Goal: Task Accomplishment & Management: Manage account settings

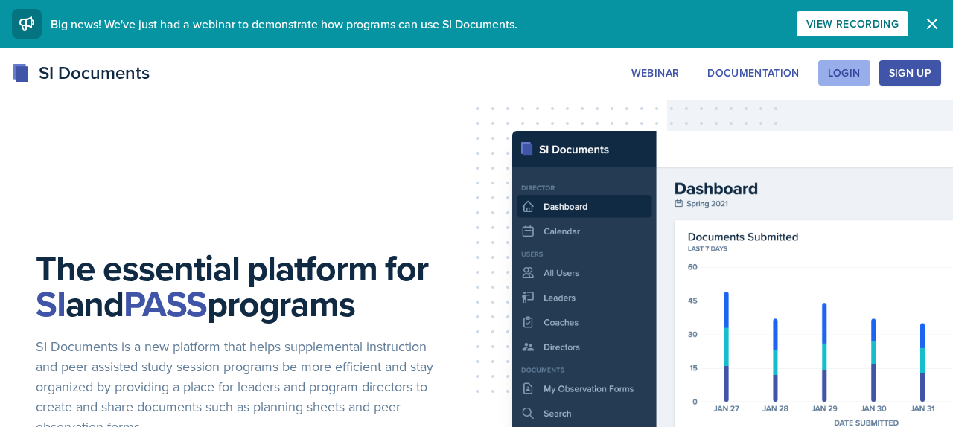
click at [838, 79] on div "Login" at bounding box center [844, 73] width 33 height 12
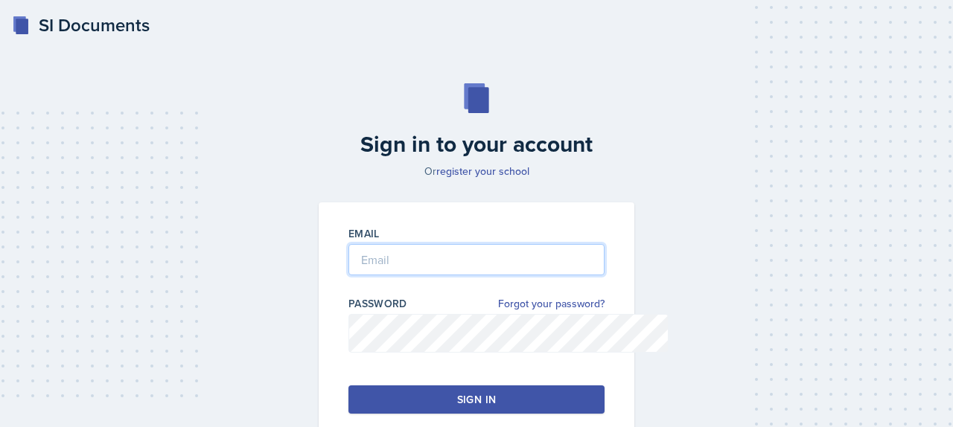
type input "mvillal2@students.kennesaw.edu"
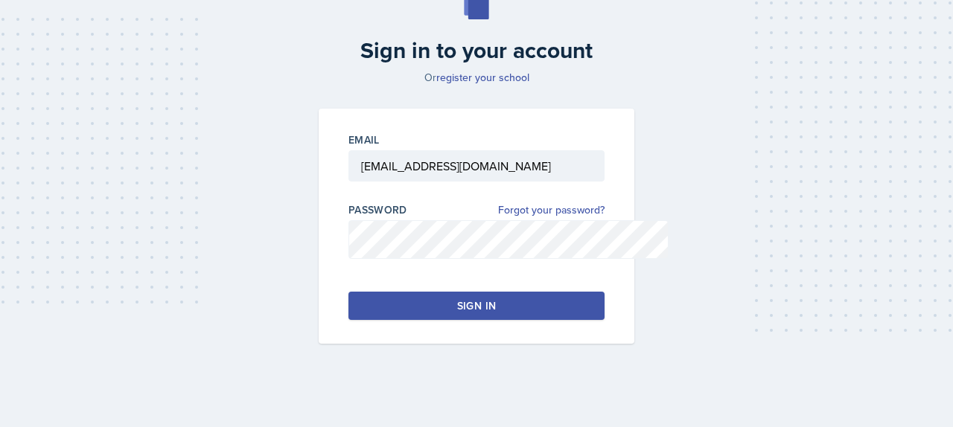
scroll to position [214, 0]
click at [419, 292] on button "Sign in" at bounding box center [477, 306] width 256 height 28
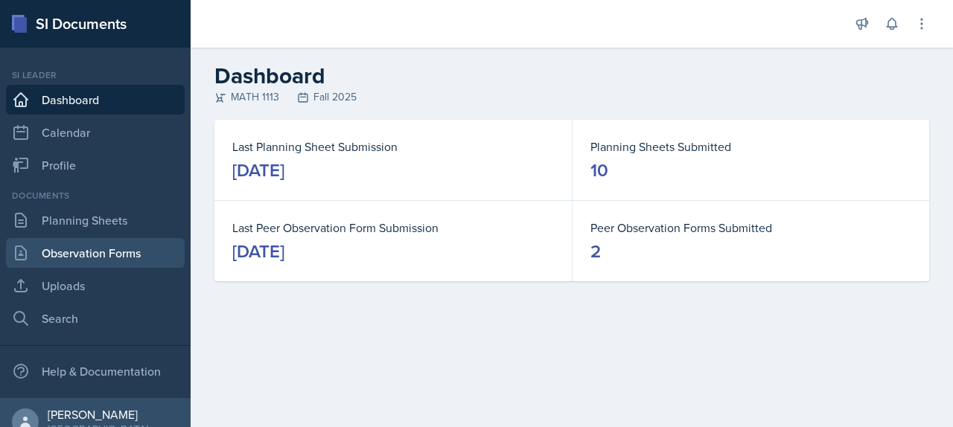
click at [117, 268] on link "Observation Forms" at bounding box center [95, 253] width 179 height 30
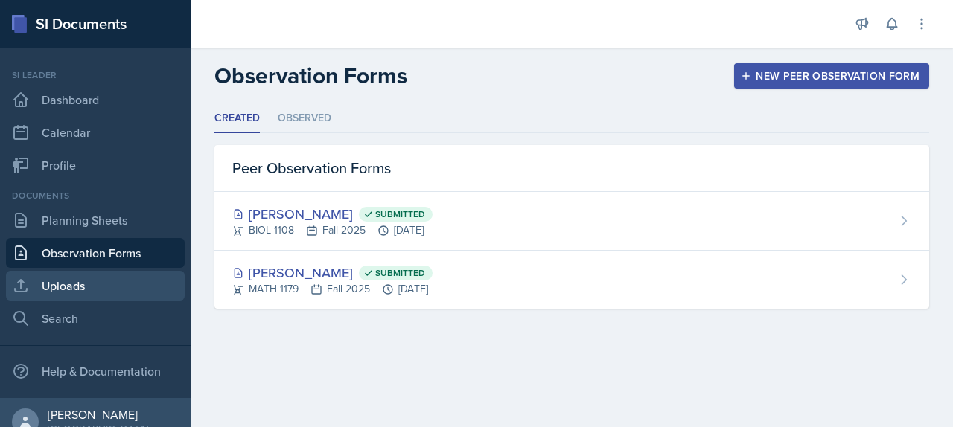
click at [110, 301] on link "Uploads" at bounding box center [95, 286] width 179 height 30
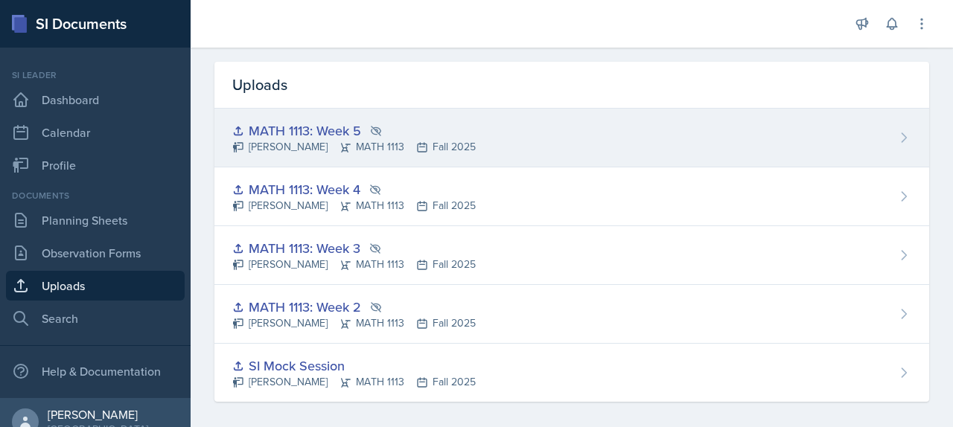
scroll to position [24, 0]
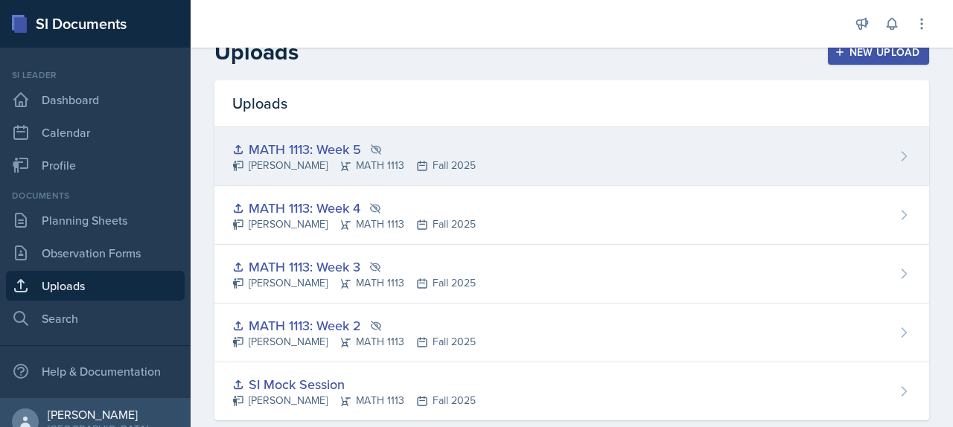
click at [378, 159] on div "MATH 1113: Week 5" at bounding box center [354, 149] width 244 height 20
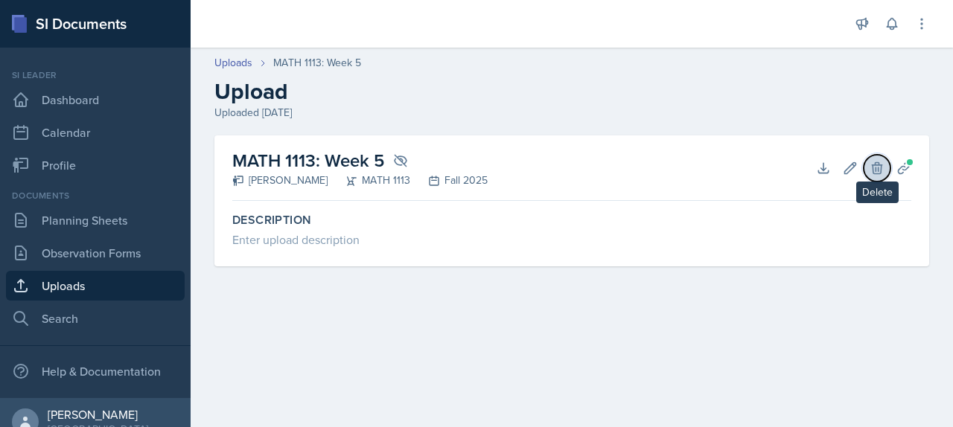
click at [872, 174] on icon at bounding box center [877, 167] width 10 height 11
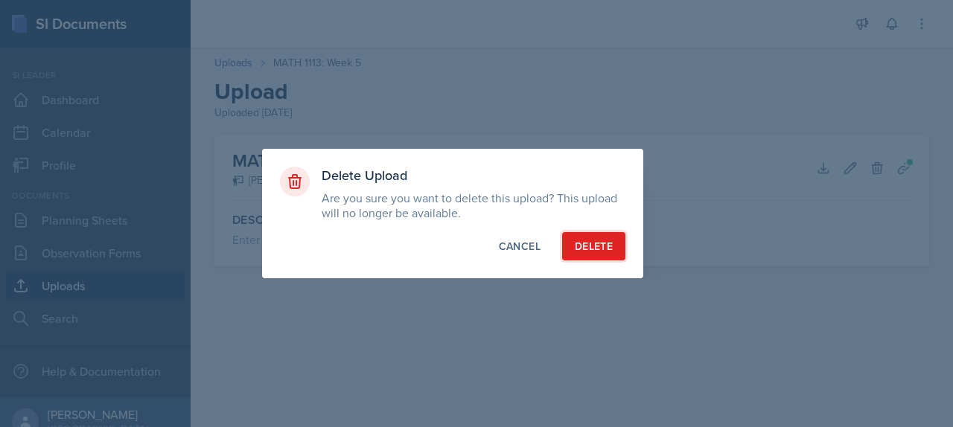
click at [613, 254] on div "Delete" at bounding box center [594, 246] width 38 height 15
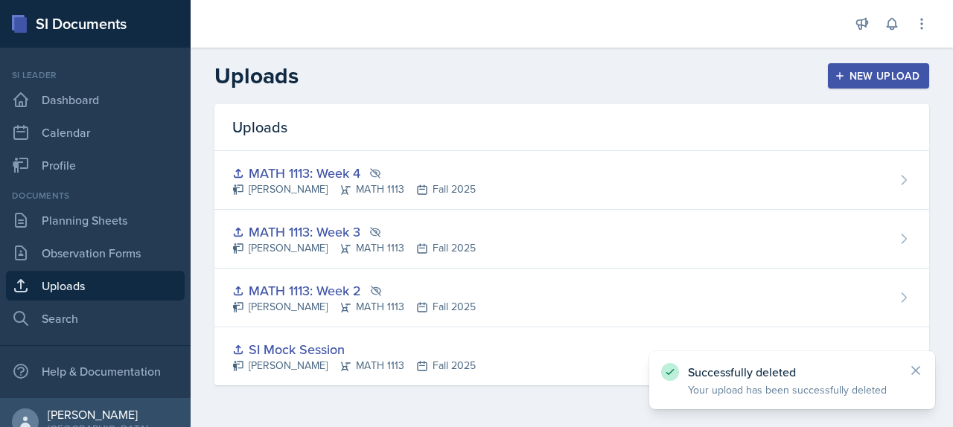
click at [847, 82] on div "New Upload" at bounding box center [879, 76] width 83 height 12
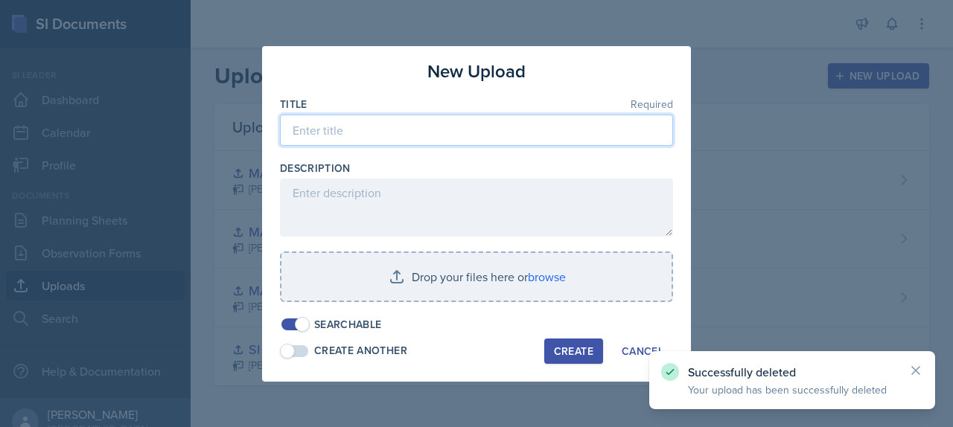
click at [383, 145] on input at bounding box center [476, 130] width 393 height 31
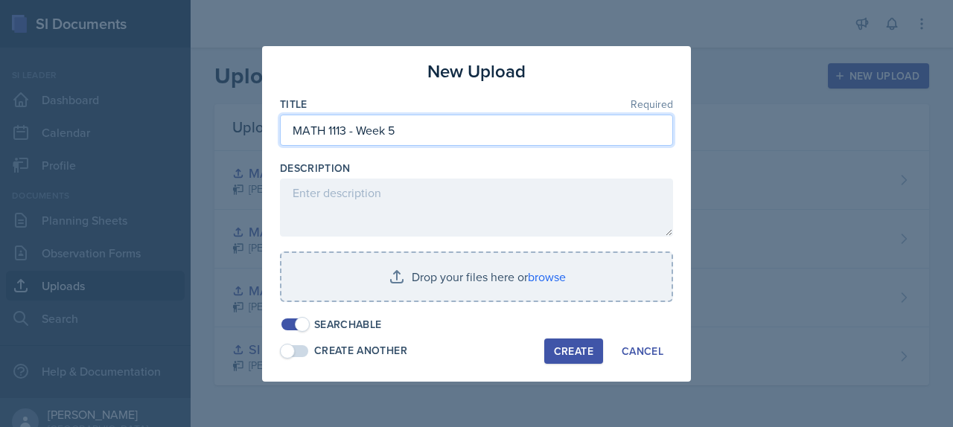
type input "MATH 1113 - Week 5"
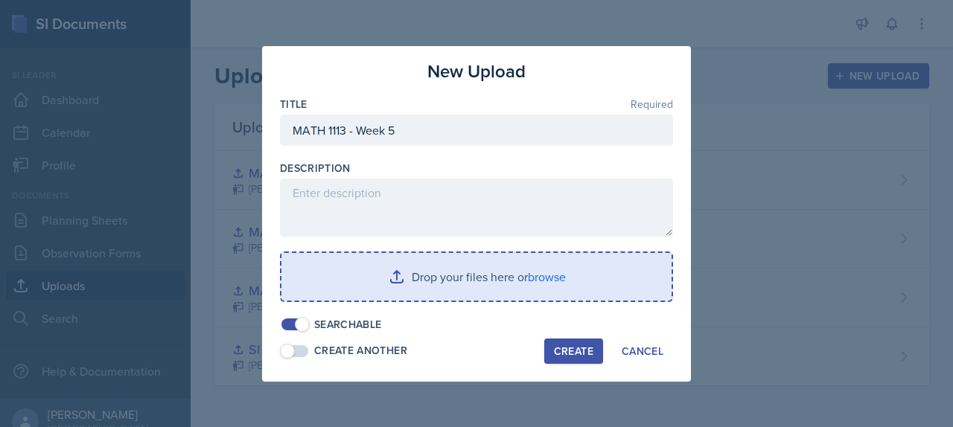
click at [404, 300] on input "file" at bounding box center [476, 277] width 390 height 48
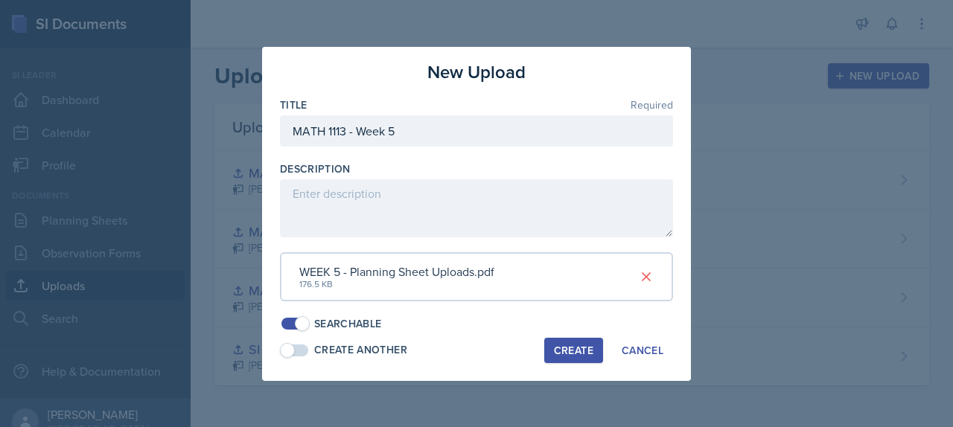
scroll to position [34, 0]
click at [594, 357] on div "Create" at bounding box center [573, 351] width 39 height 12
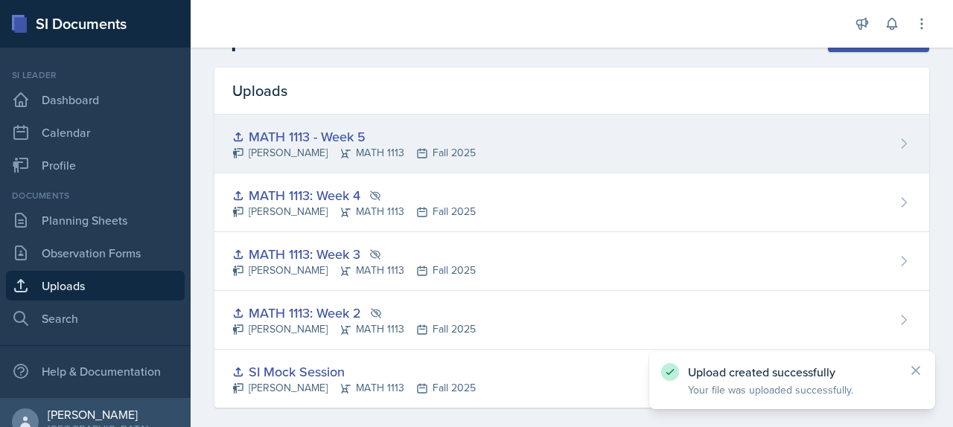
scroll to position [42, 0]
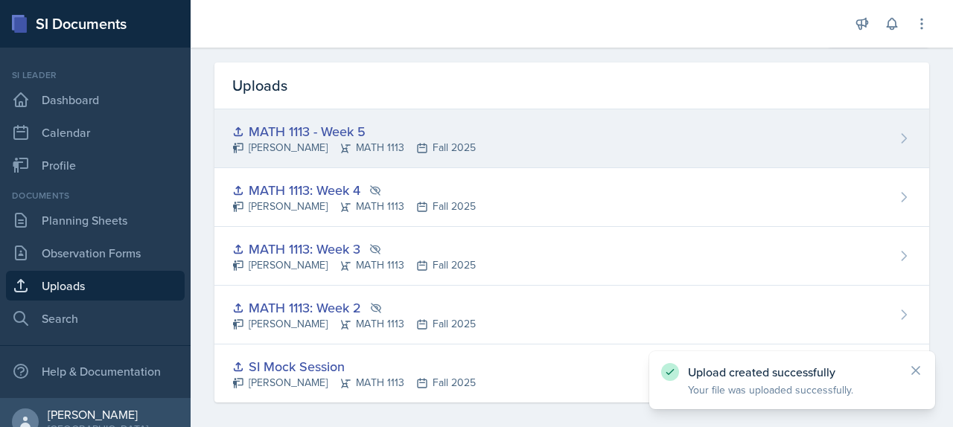
click at [476, 141] on div "MATH 1113 - Week 5" at bounding box center [354, 131] width 244 height 20
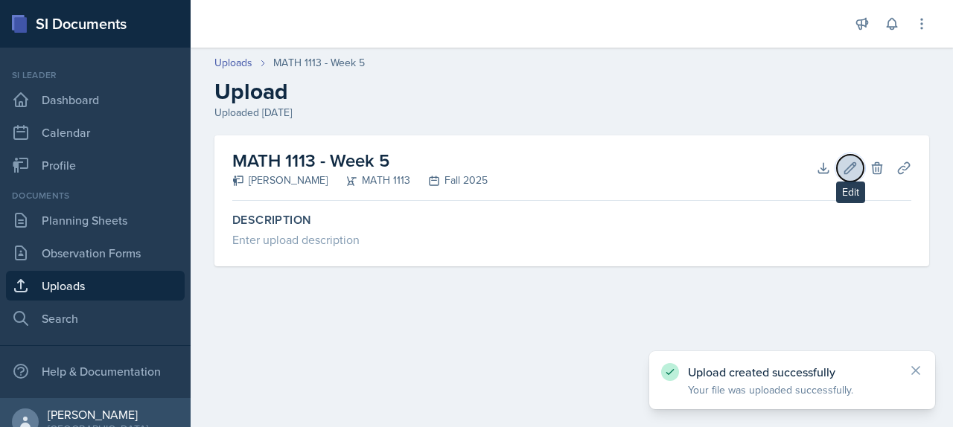
click at [845, 174] on icon at bounding box center [850, 167] width 11 height 11
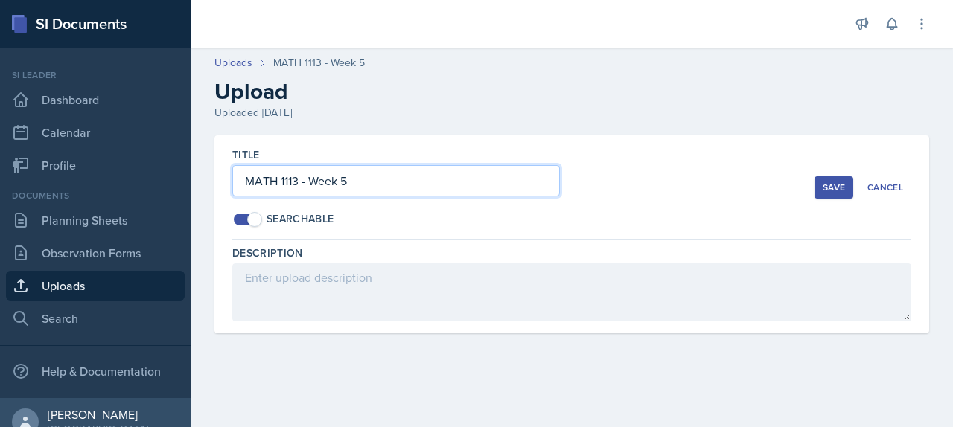
click at [386, 197] on input "MATH 1113 - Week 5" at bounding box center [396, 180] width 328 height 31
type input "MATH 1113: Week 5"
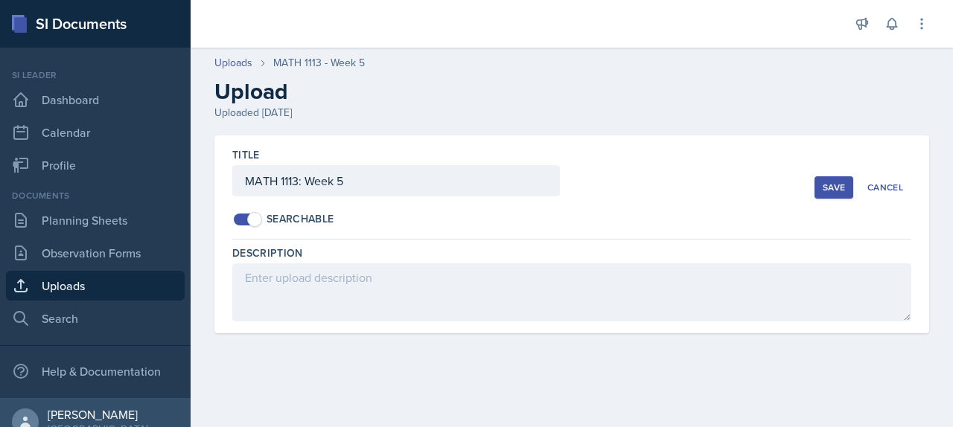
click at [823, 194] on div "Save" at bounding box center [834, 188] width 22 height 12
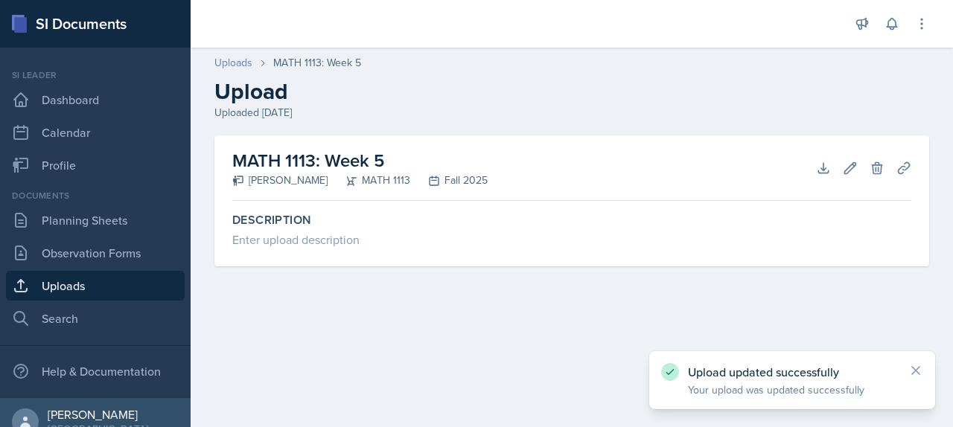
click at [252, 71] on link "Uploads" at bounding box center [233, 63] width 38 height 16
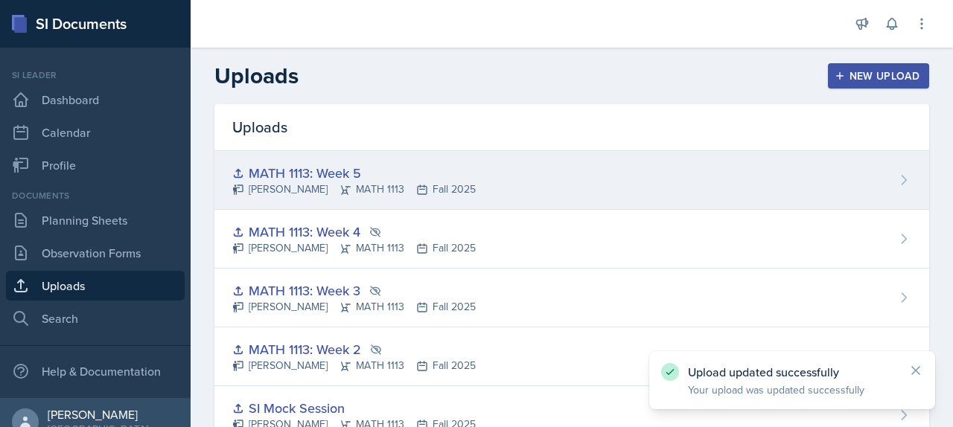
scroll to position [67, 0]
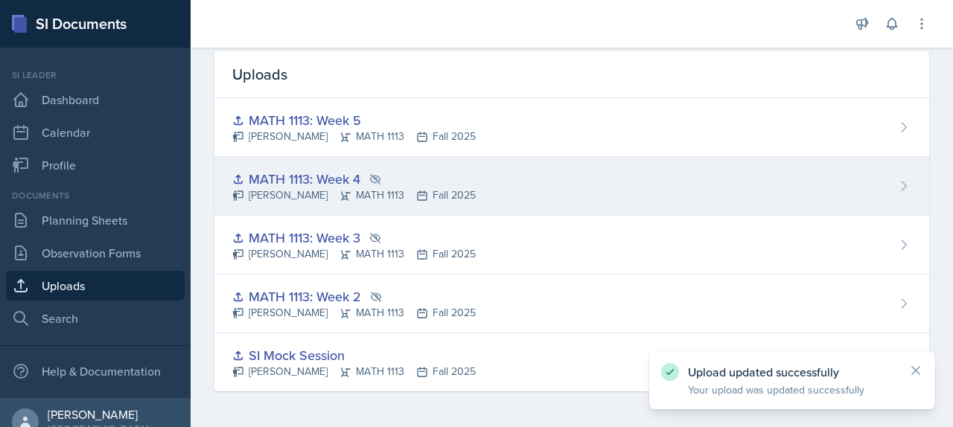
click at [812, 213] on div "MATH 1113: Week 4 Madison Villalba MATH 1113 Fall 2025" at bounding box center [571, 186] width 715 height 59
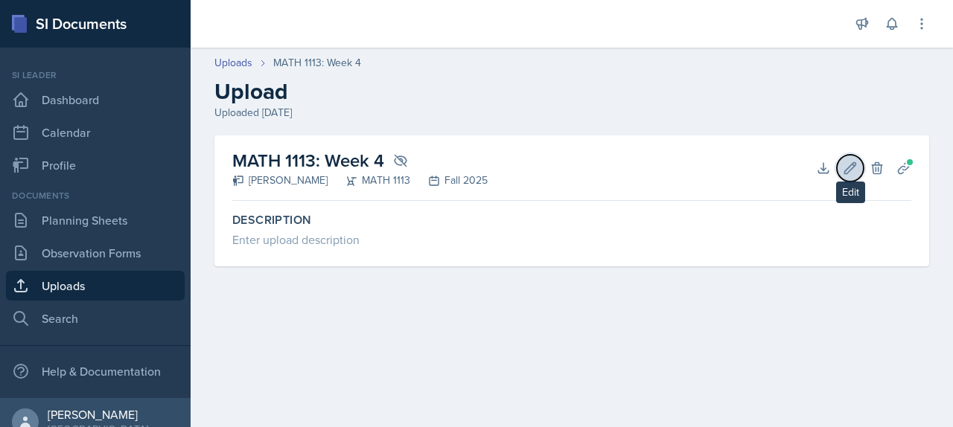
click at [843, 176] on icon at bounding box center [850, 168] width 15 height 15
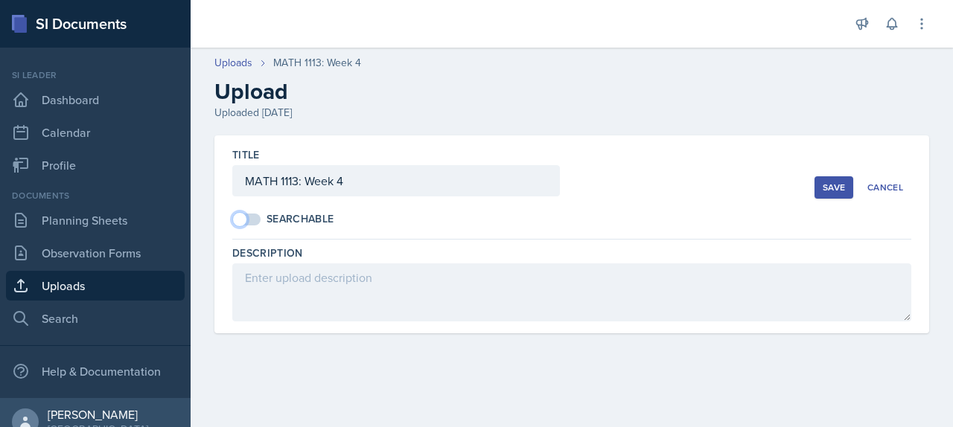
click at [247, 227] on span at bounding box center [239, 219] width 15 height 15
click at [823, 194] on div "Save" at bounding box center [834, 188] width 22 height 12
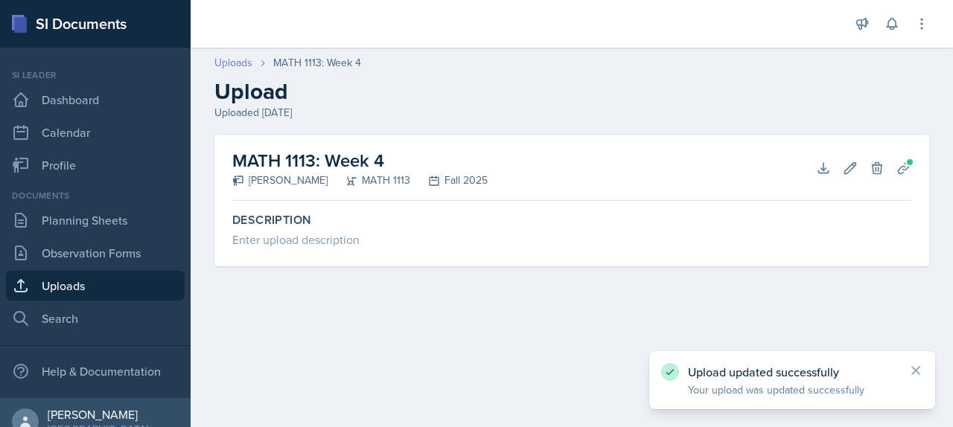
click at [252, 71] on link "Uploads" at bounding box center [233, 63] width 38 height 16
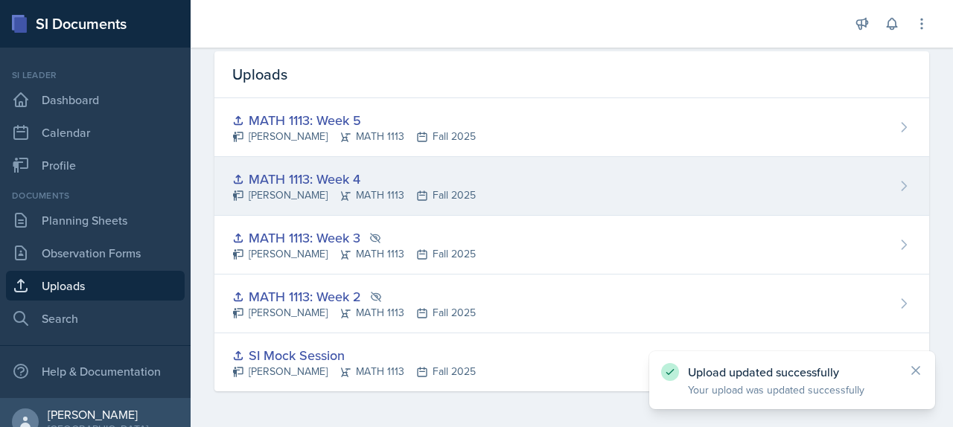
scroll to position [95, 0]
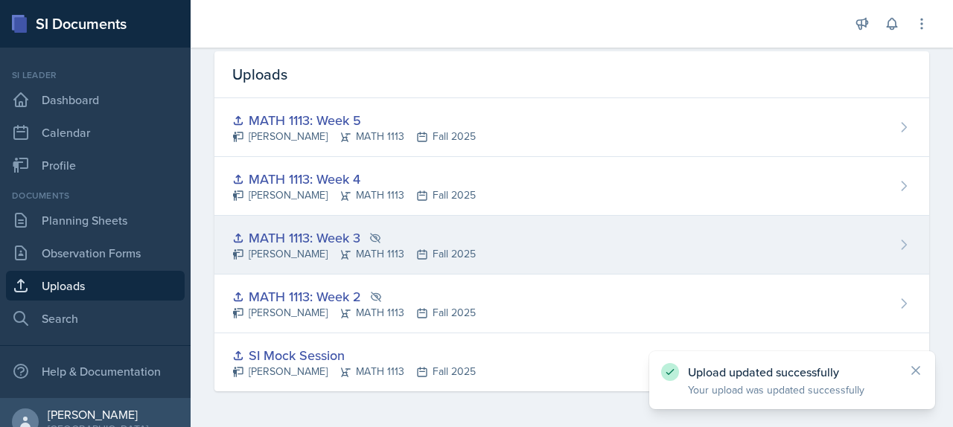
click at [476, 248] on div "MATH 1113: Week 3" at bounding box center [354, 238] width 244 height 20
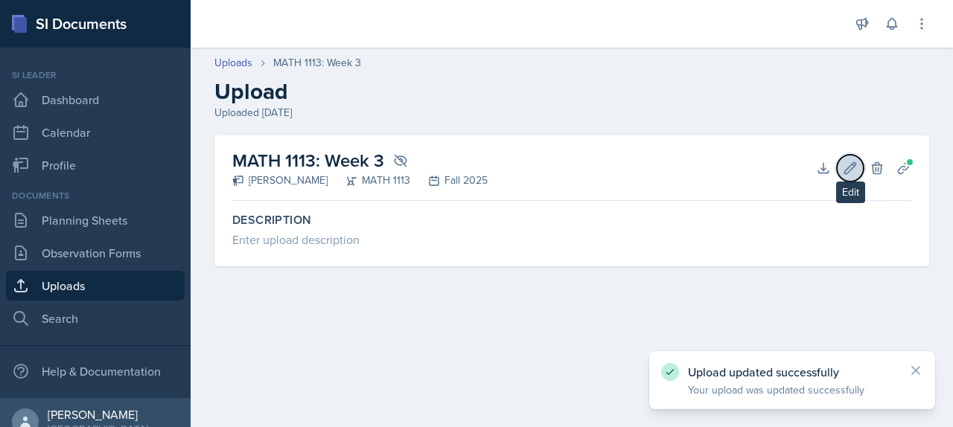
click at [843, 176] on icon at bounding box center [850, 168] width 15 height 15
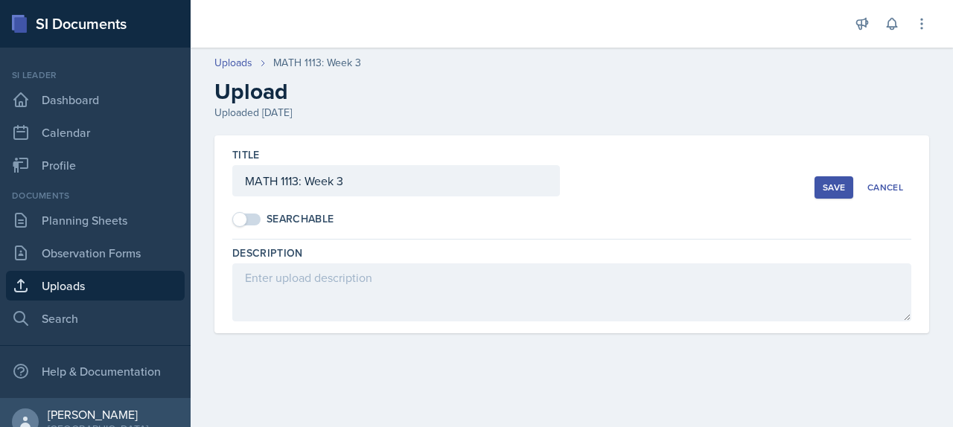
click at [247, 227] on span at bounding box center [239, 219] width 15 height 15
click at [823, 194] on div "Save" at bounding box center [834, 188] width 22 height 12
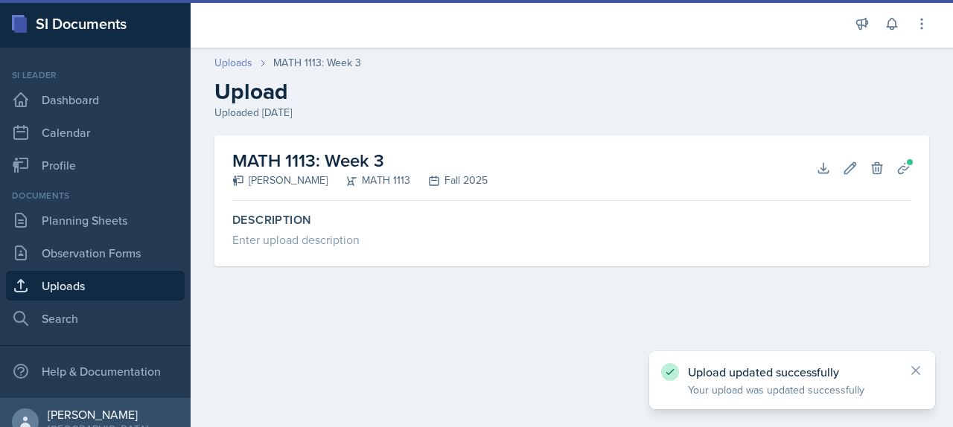
click at [252, 71] on link "Uploads" at bounding box center [233, 63] width 38 height 16
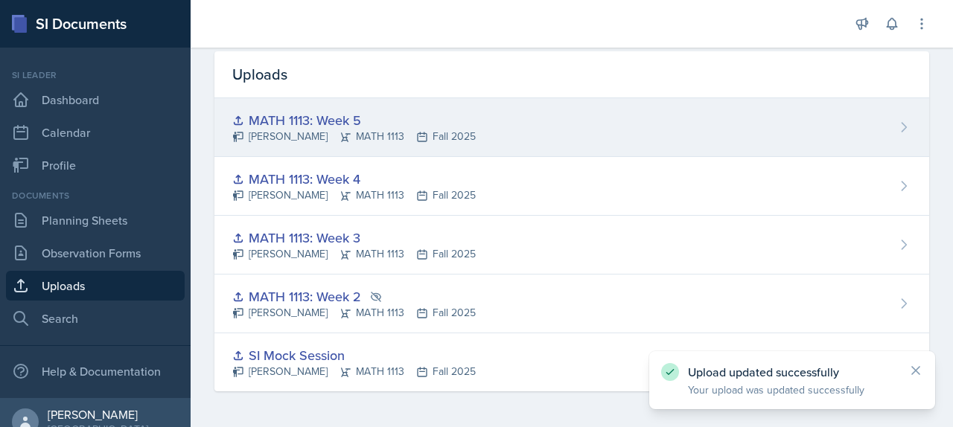
scroll to position [172, 0]
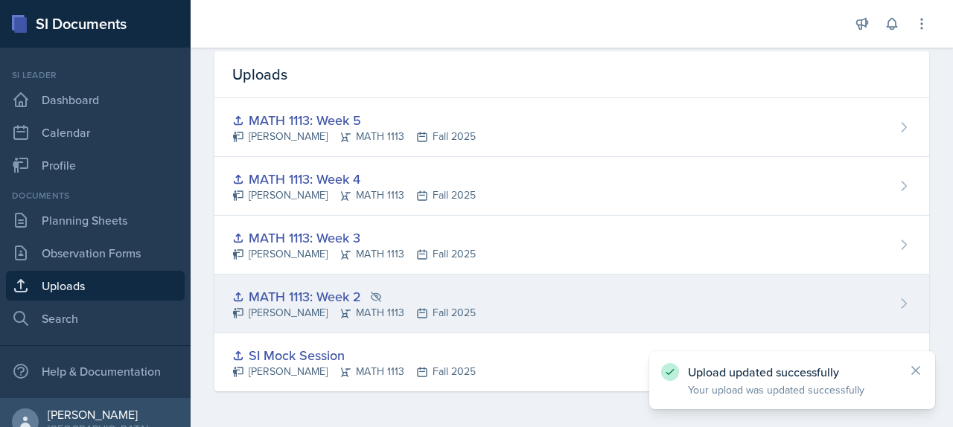
click at [413, 287] on div "MATH 1113: Week 2" at bounding box center [354, 297] width 244 height 20
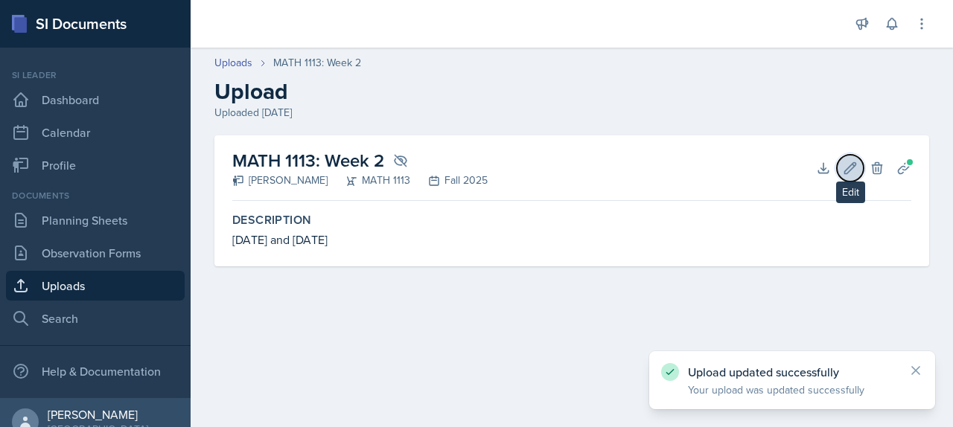
click at [843, 176] on icon at bounding box center [850, 168] width 15 height 15
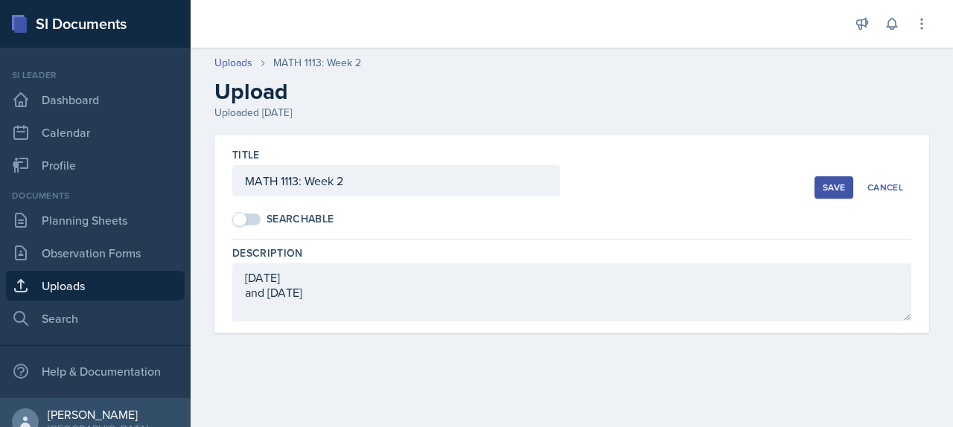
click at [247, 227] on span at bounding box center [239, 219] width 15 height 15
click at [823, 194] on div "Save" at bounding box center [834, 188] width 22 height 12
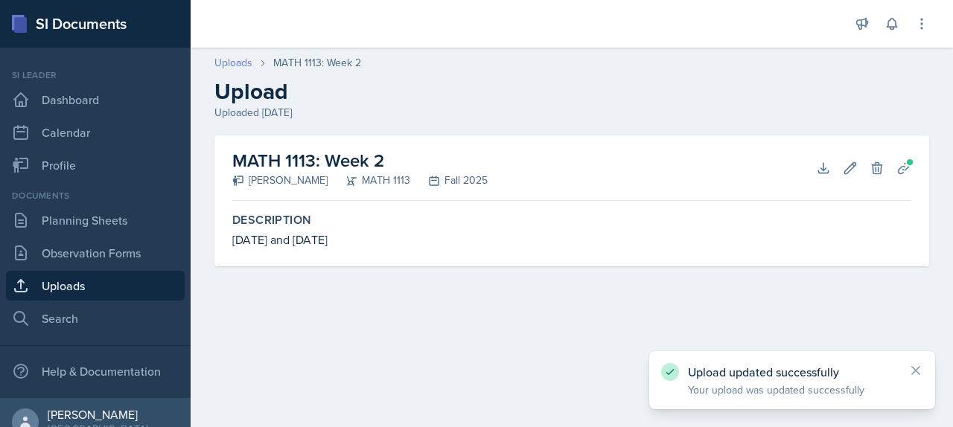
click at [252, 71] on link "Uploads" at bounding box center [233, 63] width 38 height 16
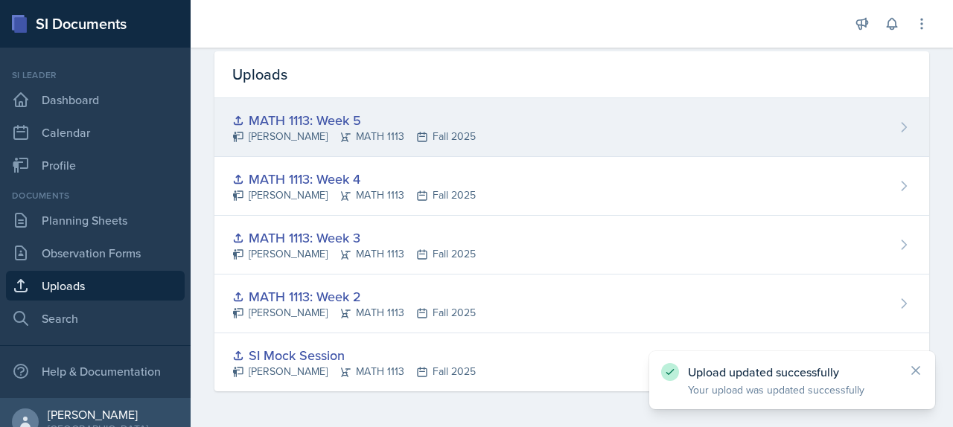
scroll to position [172, 0]
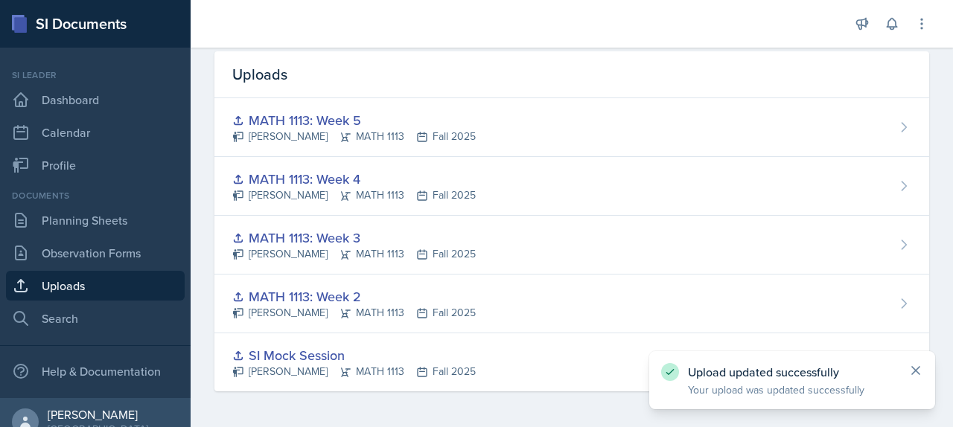
click at [909, 363] on icon at bounding box center [916, 370] width 15 height 15
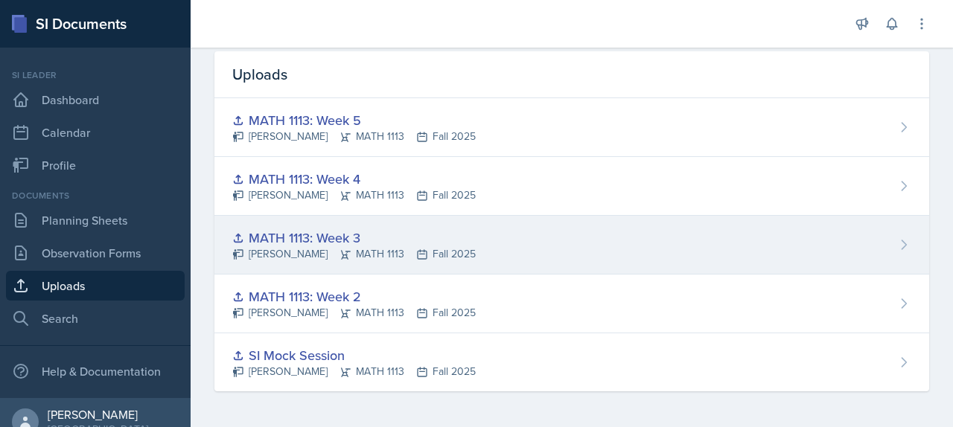
scroll to position [0, 0]
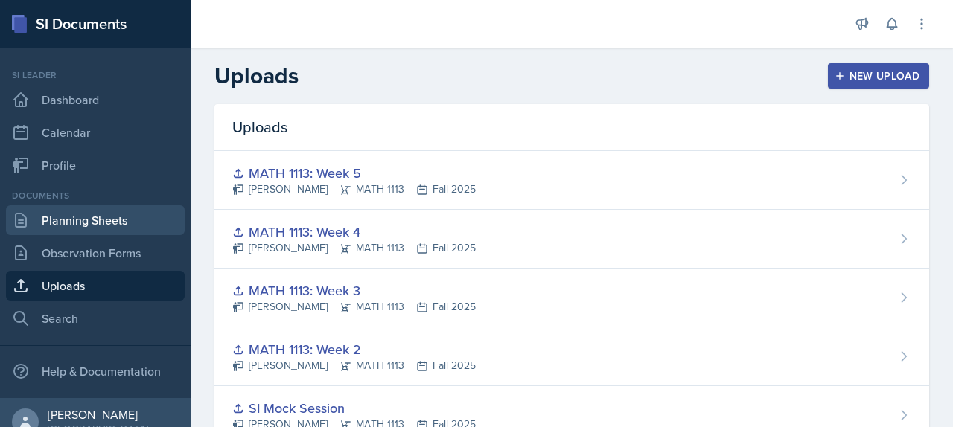
click at [97, 235] on link "Planning Sheets" at bounding box center [95, 221] width 179 height 30
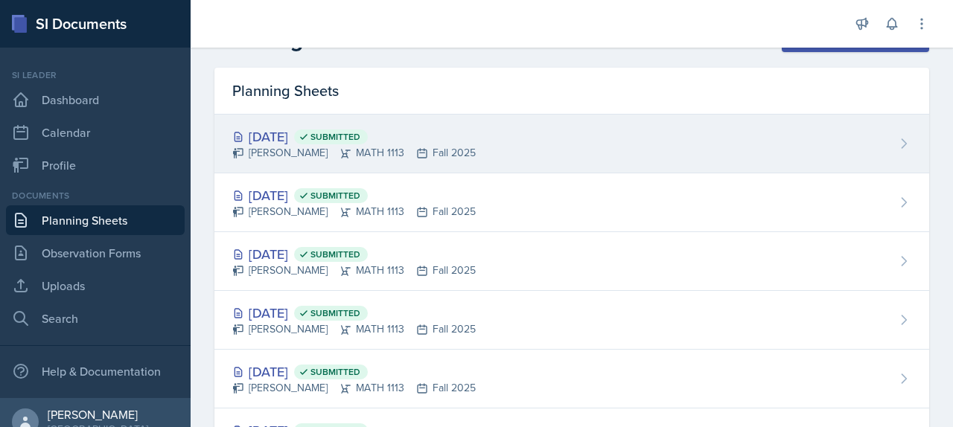
scroll to position [59, 0]
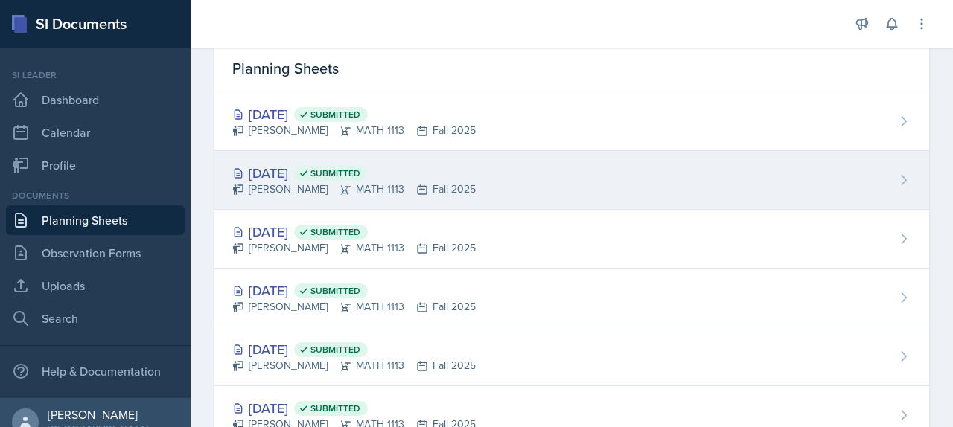
click at [367, 183] on div "Sep 22nd, 2025 Submitted" at bounding box center [354, 173] width 244 height 20
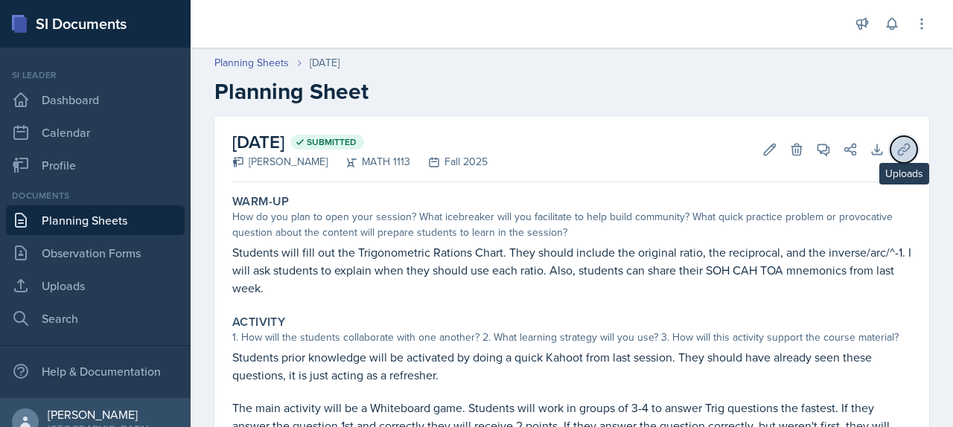
click at [891, 163] on button "Uploads" at bounding box center [904, 149] width 27 height 27
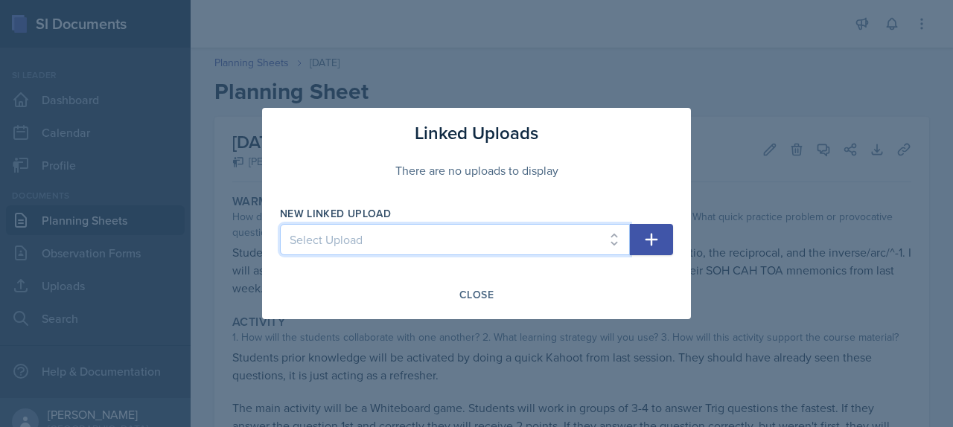
click at [486, 241] on select "Select Upload SI Mock Session MATH 1113: Week 5 MATH 1113: Week 4 MATH 1113: We…" at bounding box center [455, 239] width 350 height 31
select select "0d0d2fbd-6e69-45cd-a206-303952025624"
click at [280, 227] on select "Select Upload SI Mock Session MATH 1113: Week 5 MATH 1113: Week 4 MATH 1113: We…" at bounding box center [455, 239] width 350 height 31
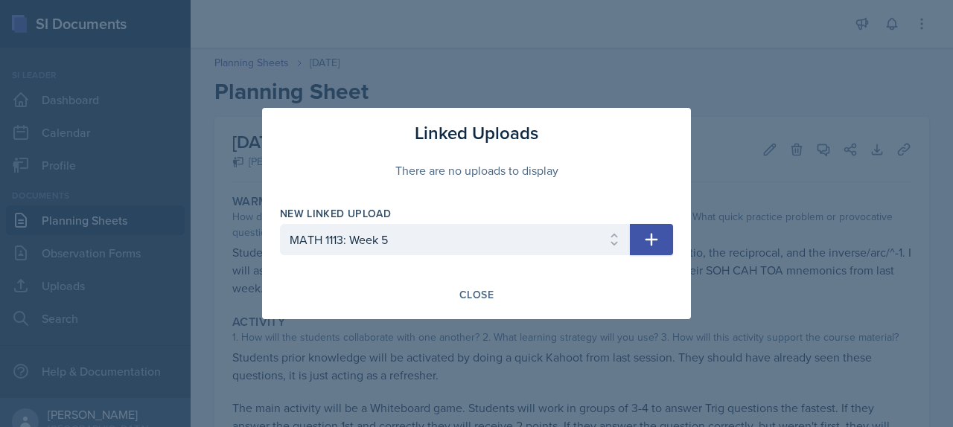
click at [658, 244] on icon "button" at bounding box center [652, 240] width 13 height 13
select select
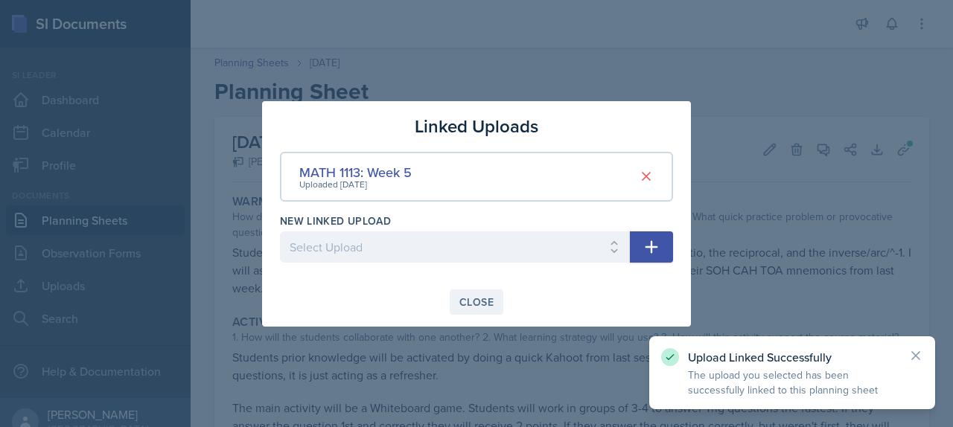
click at [467, 308] on div "Close" at bounding box center [476, 302] width 34 height 12
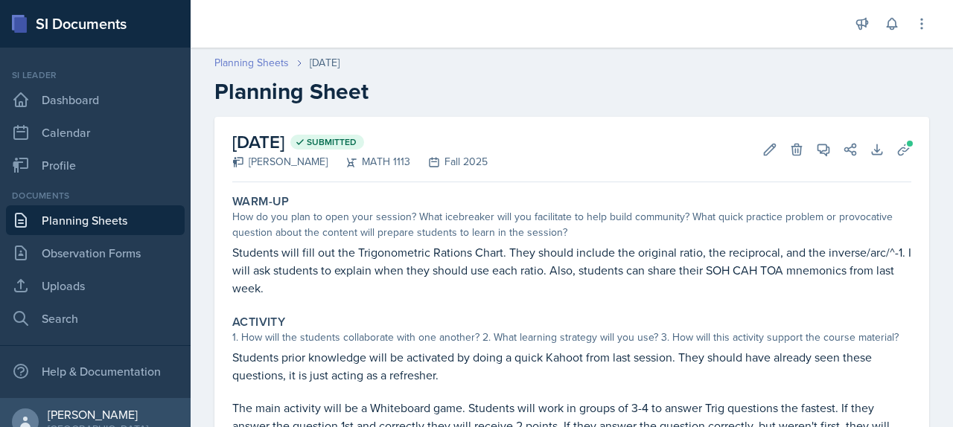
click at [289, 70] on link "Planning Sheets" at bounding box center [251, 63] width 74 height 16
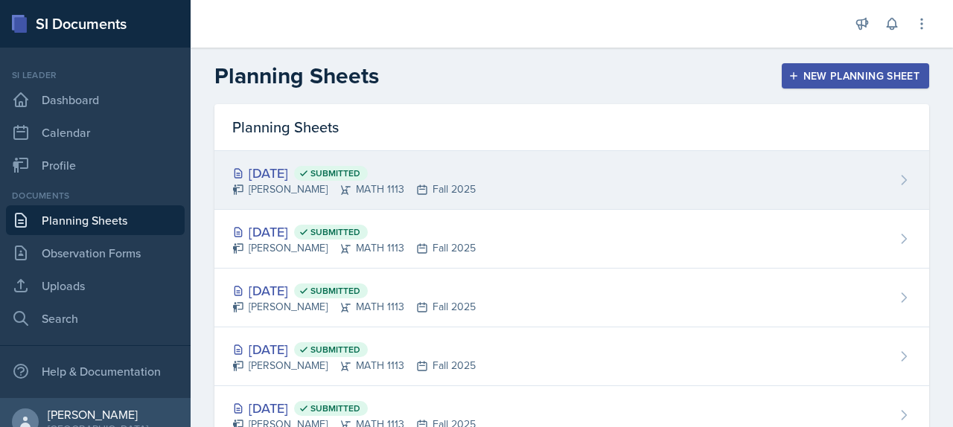
click at [360, 183] on div "Sep 26th, 2025 Submitted" at bounding box center [354, 173] width 244 height 20
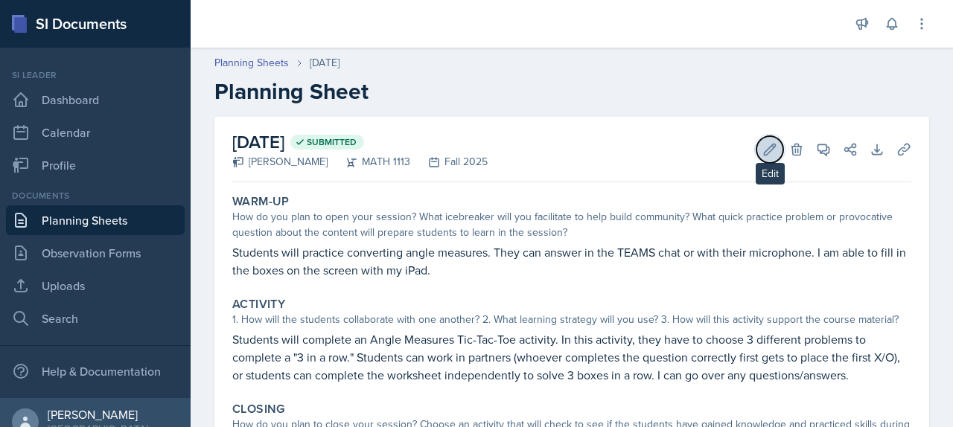
click at [763, 157] on icon at bounding box center [770, 149] width 15 height 15
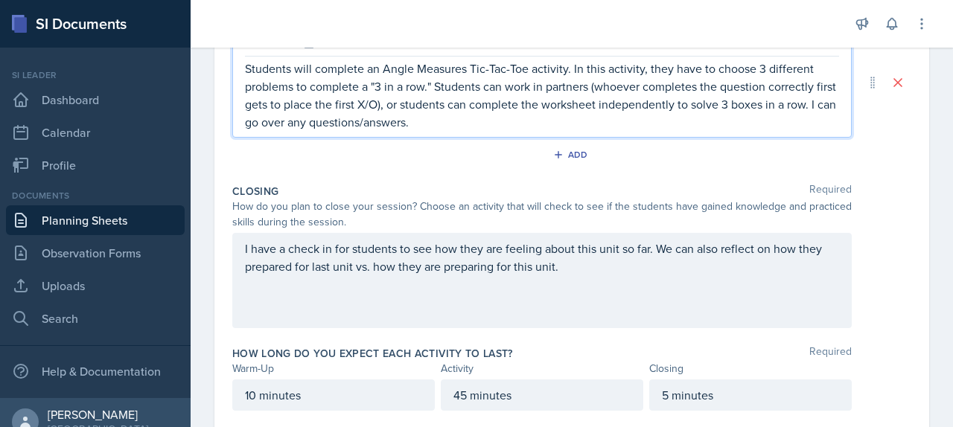
scroll to position [420, 0]
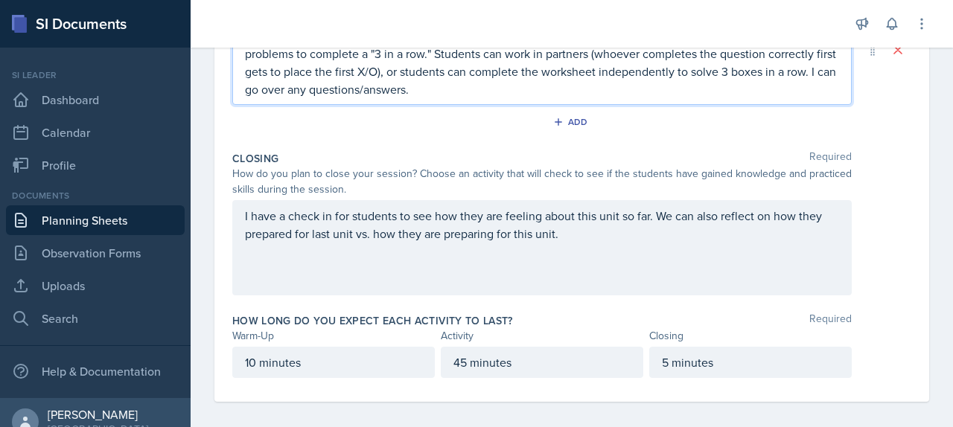
click at [742, 98] on p "Students will complete an Angle Measures Tic-Tac-Toe activity. In this activity…" at bounding box center [542, 62] width 594 height 71
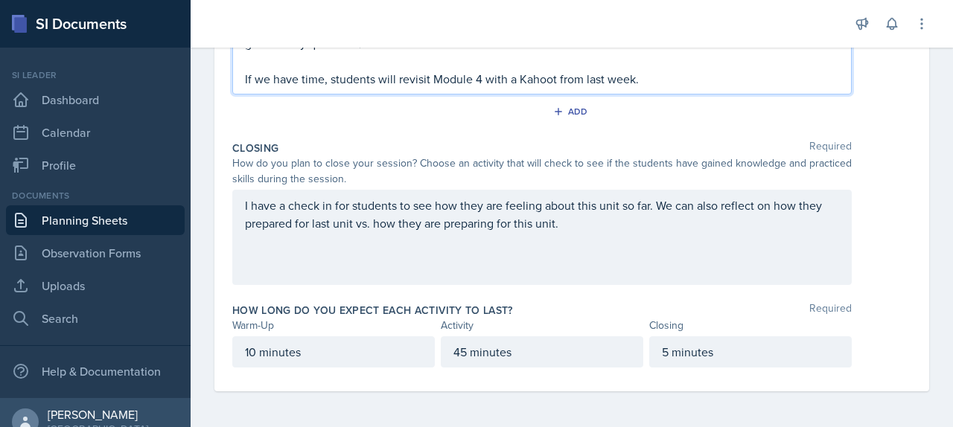
scroll to position [678, 0]
click at [478, 232] on p "I have a check in for students to see how they are feeling about this unit so f…" at bounding box center [542, 215] width 594 height 36
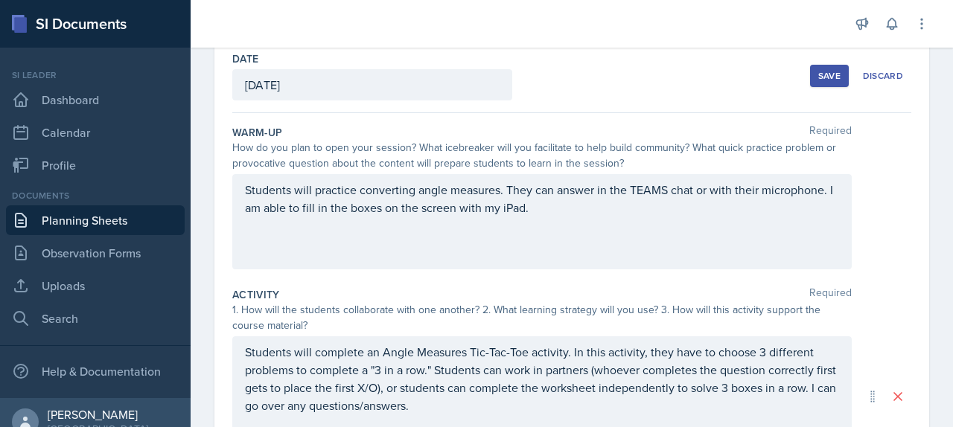
scroll to position [80, 0]
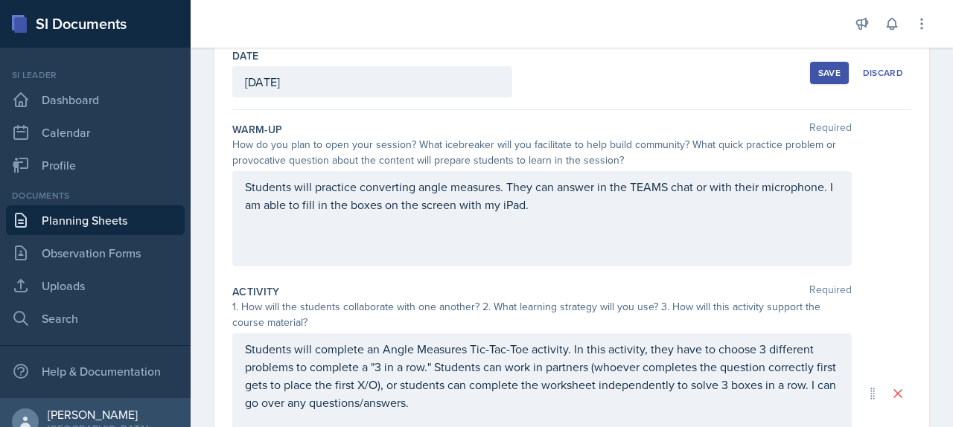
click at [818, 79] on div "Save" at bounding box center [829, 73] width 22 height 12
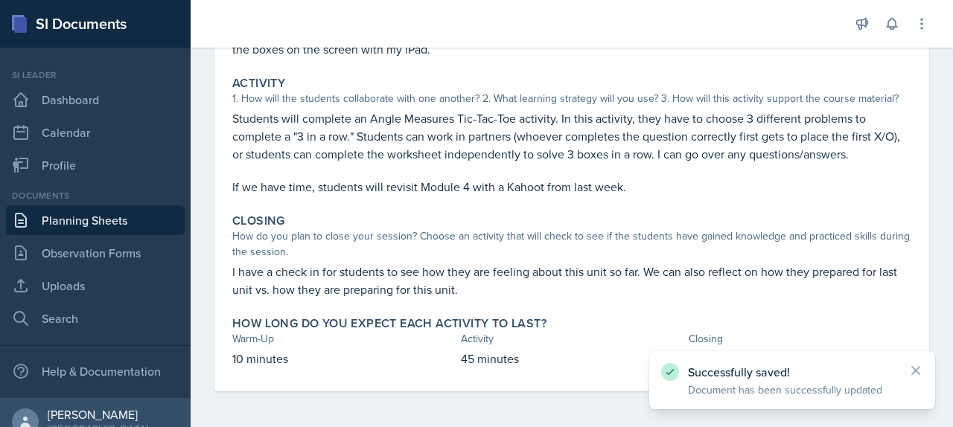
scroll to position [0, 0]
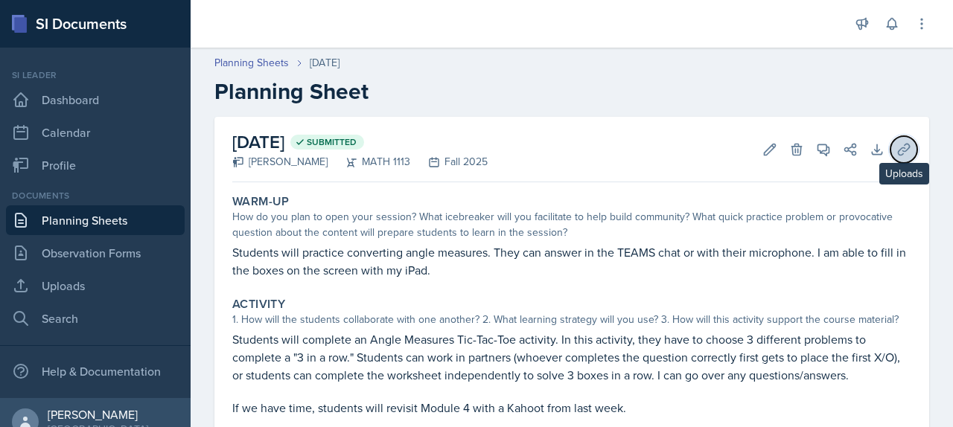
click at [897, 157] on icon at bounding box center [904, 149] width 15 height 15
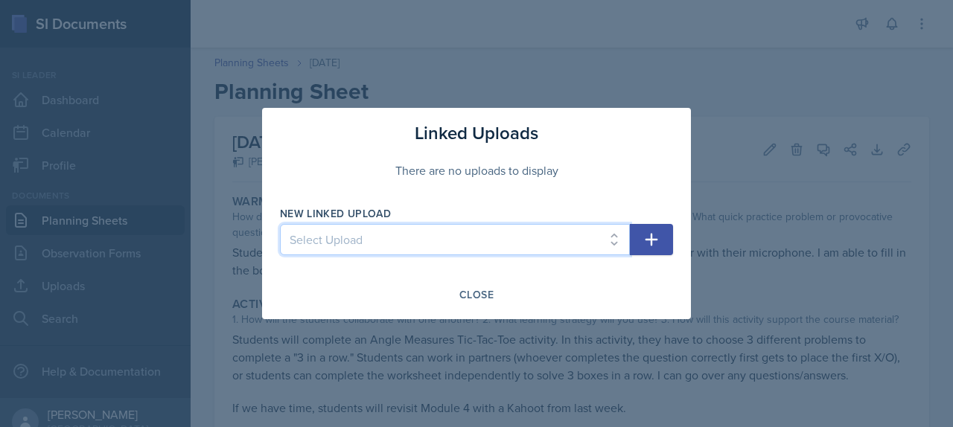
click at [448, 249] on select "Select Upload SI Mock Session MATH 1113: Week 5 MATH 1113: Week 4 MATH 1113: We…" at bounding box center [455, 239] width 350 height 31
select select "0d0d2fbd-6e69-45cd-a206-303952025624"
click at [280, 227] on select "Select Upload SI Mock Session MATH 1113: Week 5 MATH 1113: Week 4 MATH 1113: We…" at bounding box center [455, 239] width 350 height 31
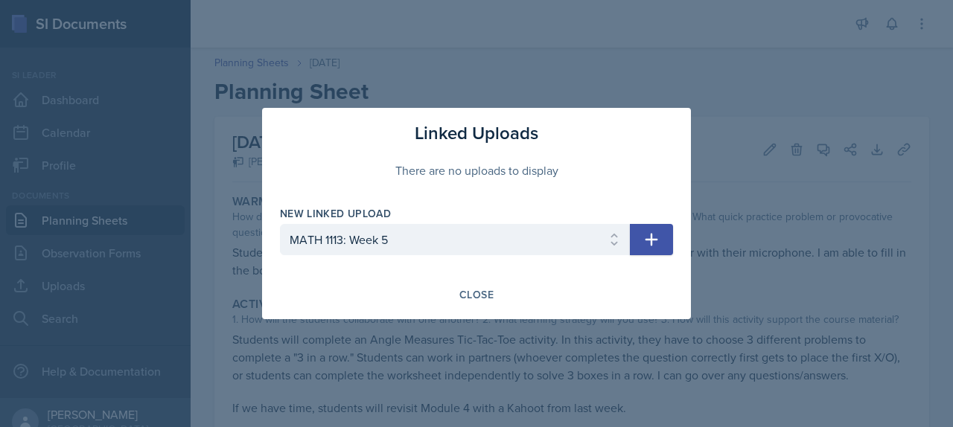
click at [673, 233] on button "button" at bounding box center [651, 239] width 43 height 31
select select
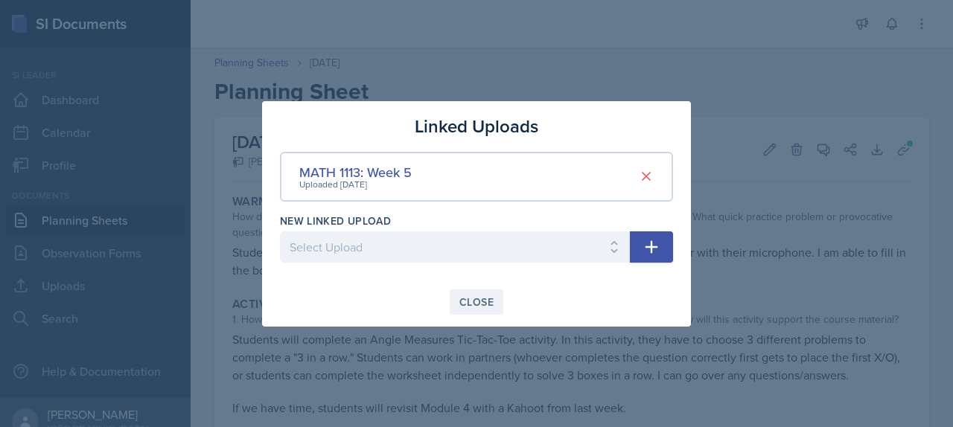
click at [483, 308] on div "Close" at bounding box center [476, 302] width 34 height 12
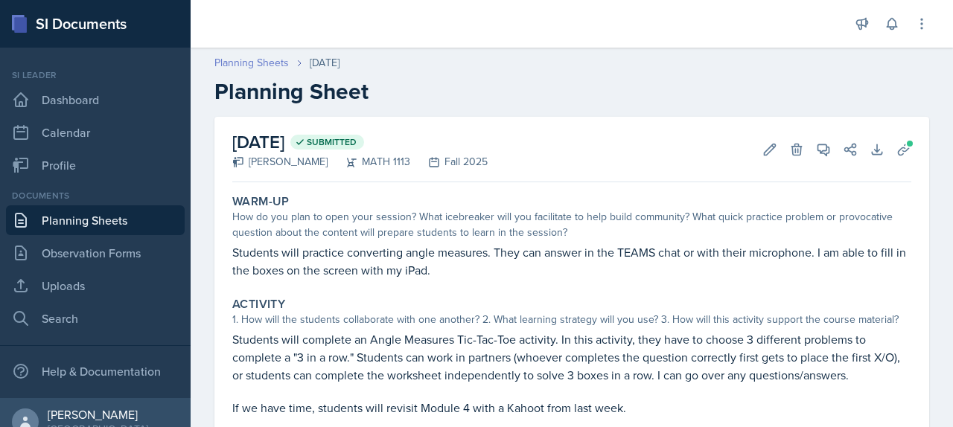
click at [289, 71] on link "Planning Sheets" at bounding box center [251, 63] width 74 height 16
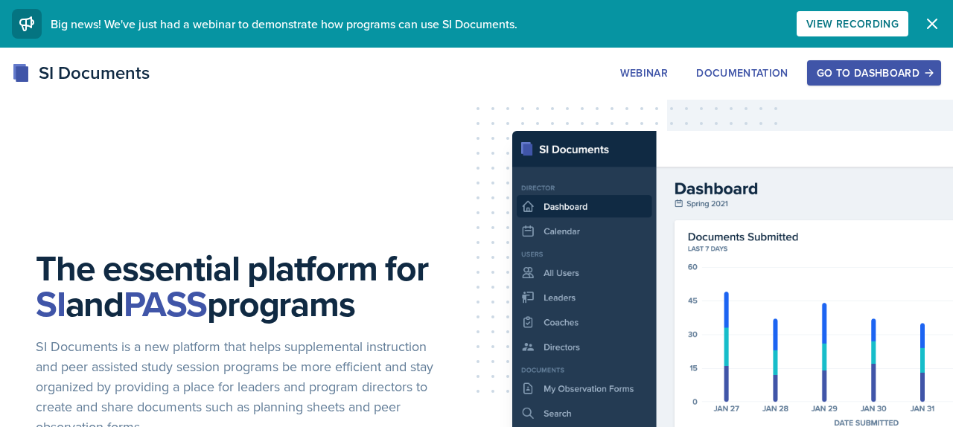
click at [836, 79] on div "Go to Dashboard" at bounding box center [874, 73] width 115 height 12
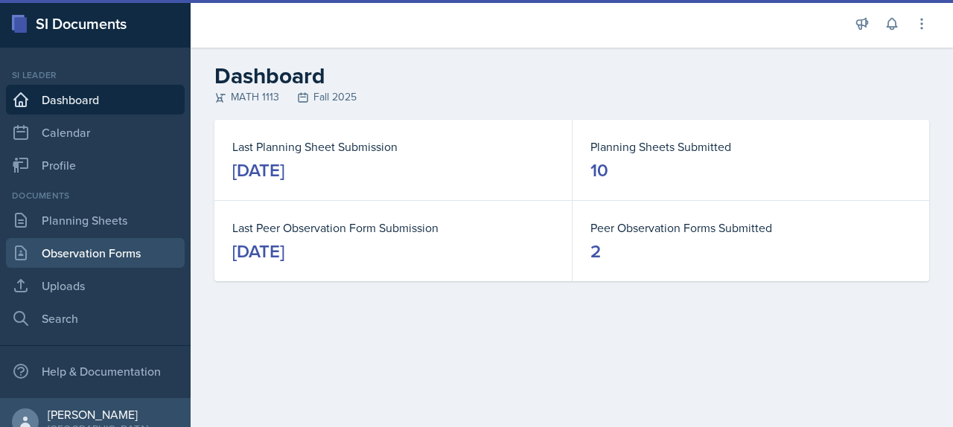
scroll to position [41, 0]
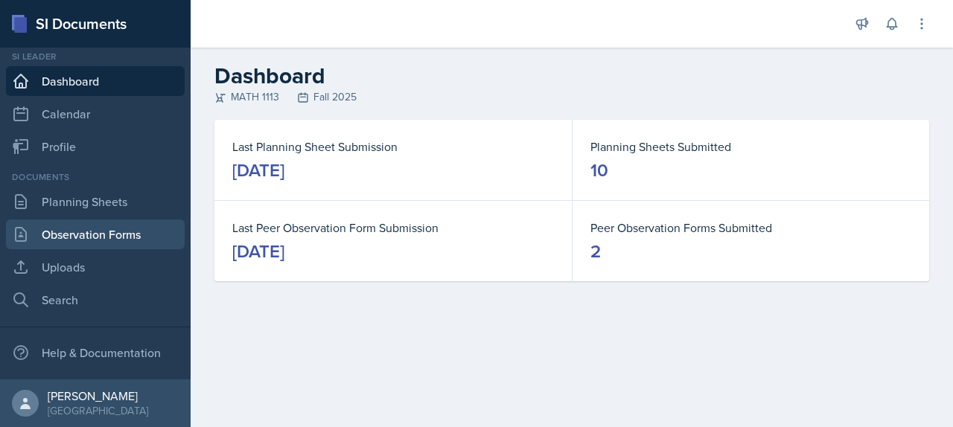
click at [121, 249] on link "Observation Forms" at bounding box center [95, 235] width 179 height 30
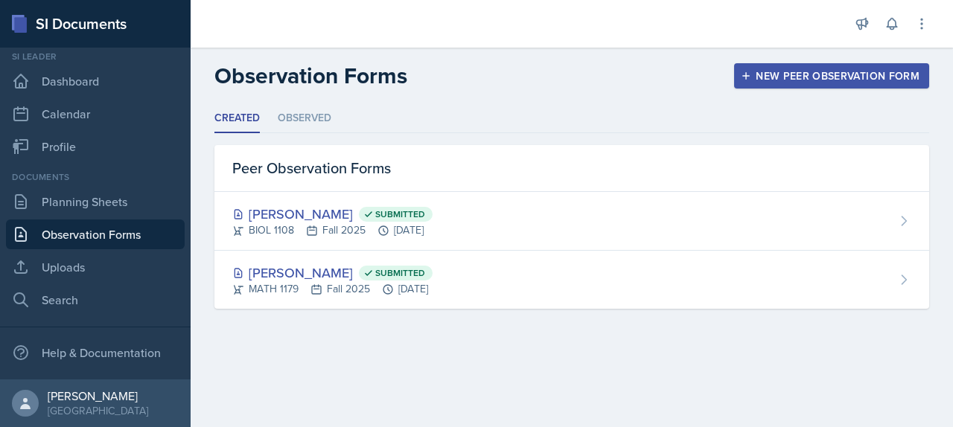
scroll to position [3, 0]
click at [331, 133] on li "Observed" at bounding box center [305, 118] width 54 height 29
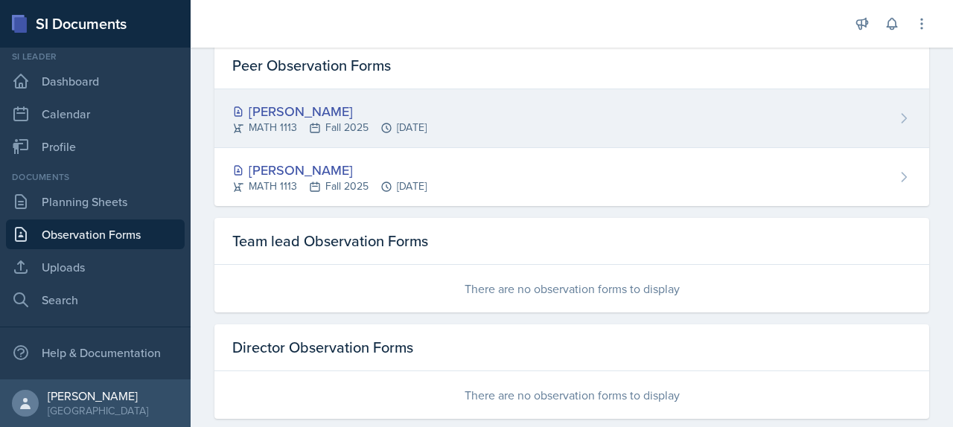
scroll to position [128, 0]
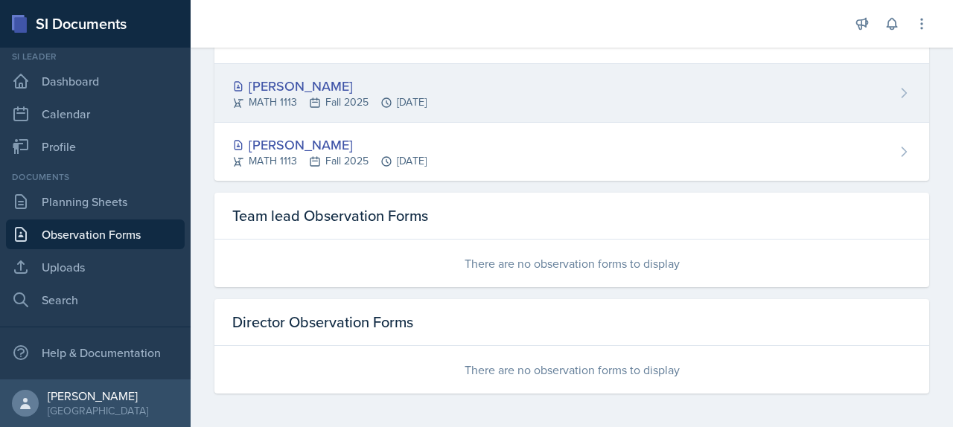
click at [360, 96] on div "[PERSON_NAME]" at bounding box center [329, 86] width 194 height 20
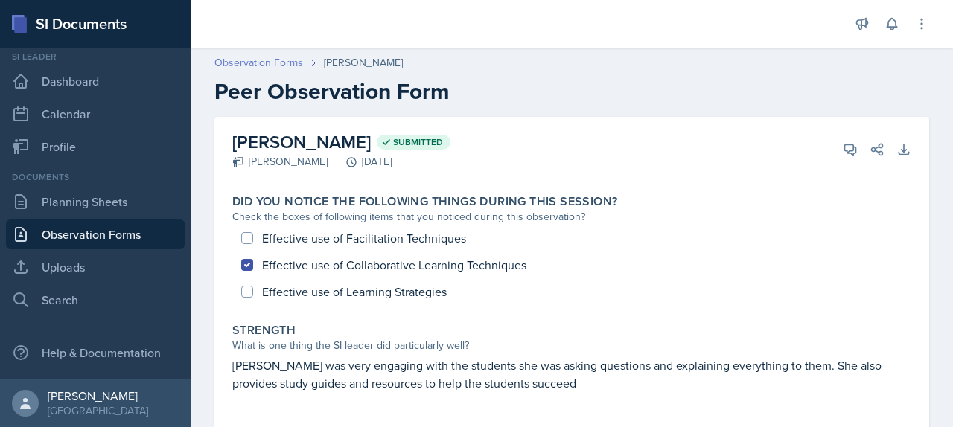
click at [303, 71] on link "Observation Forms" at bounding box center [258, 63] width 89 height 16
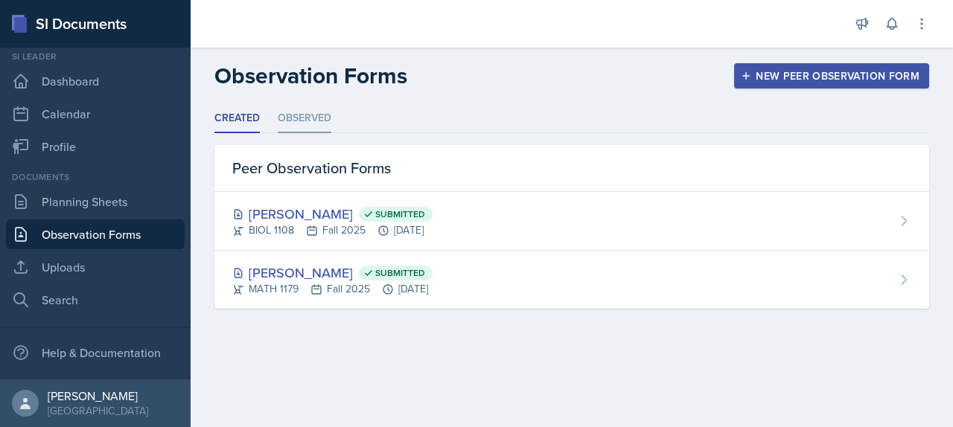
scroll to position [3, 0]
click at [331, 133] on li "Observed" at bounding box center [305, 118] width 54 height 29
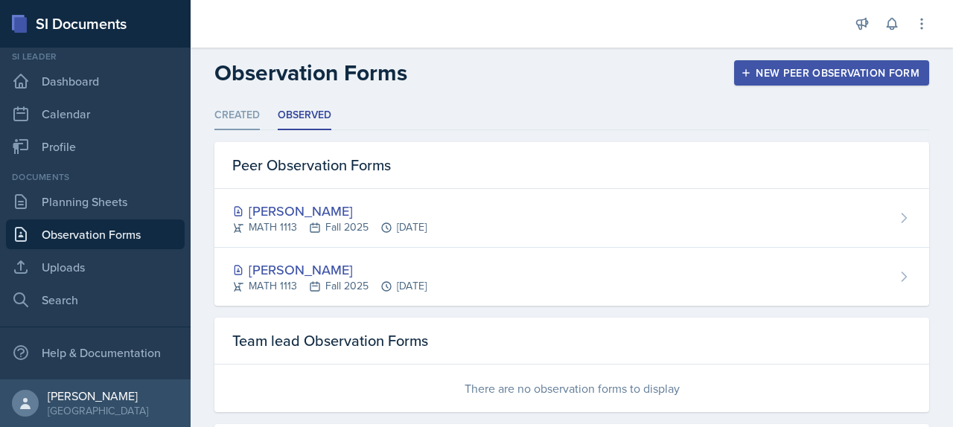
click at [260, 130] on li "Created" at bounding box center [236, 115] width 45 height 29
